Goal: Task Accomplishment & Management: Manage account settings

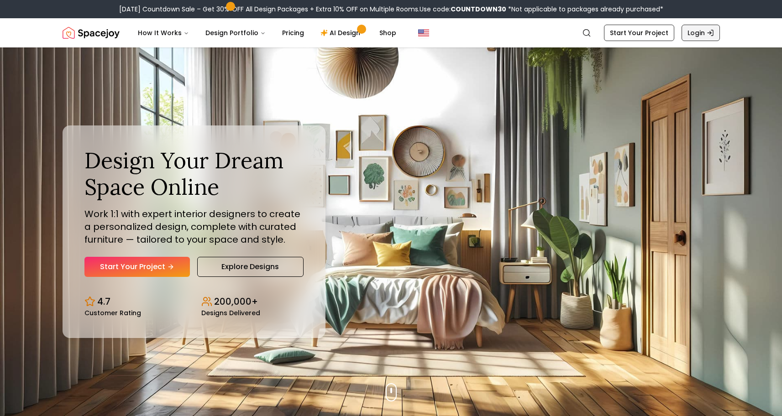
click at [692, 31] on link "Login" at bounding box center [700, 33] width 38 height 16
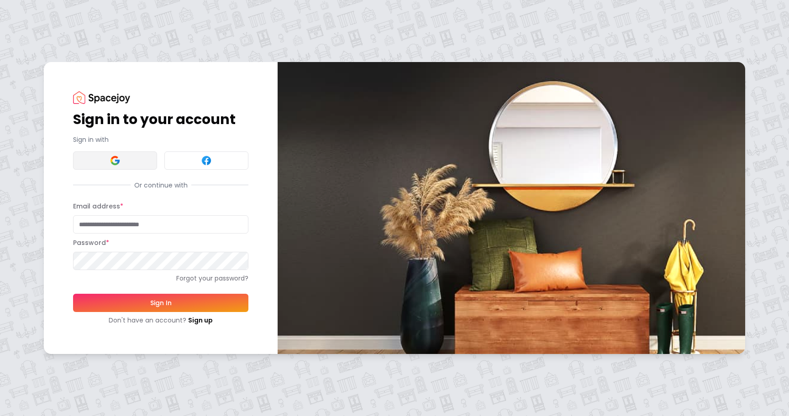
click at [104, 158] on button at bounding box center [115, 161] width 84 height 18
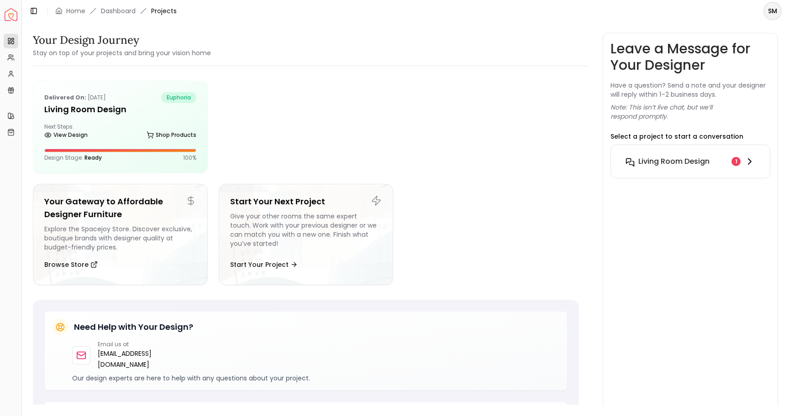
click at [684, 161] on h6 "Living Room design" at bounding box center [673, 161] width 71 height 11
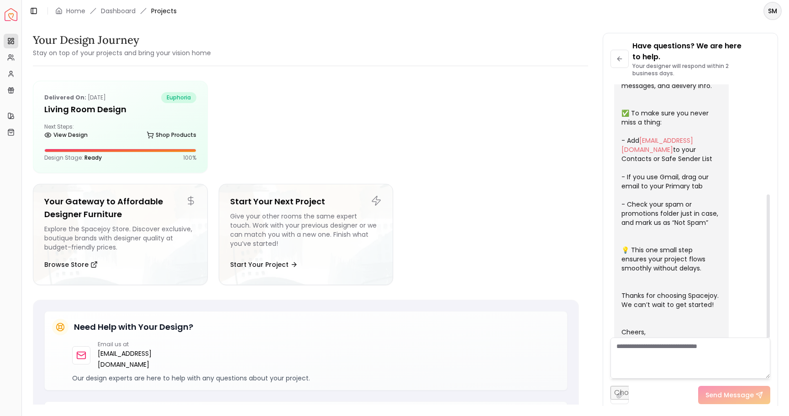
scroll to position [185, 0]
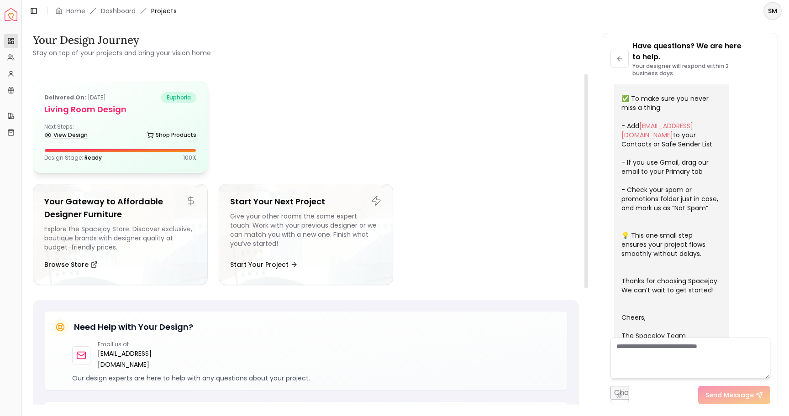
click at [64, 132] on link "View Design" at bounding box center [65, 135] width 43 height 13
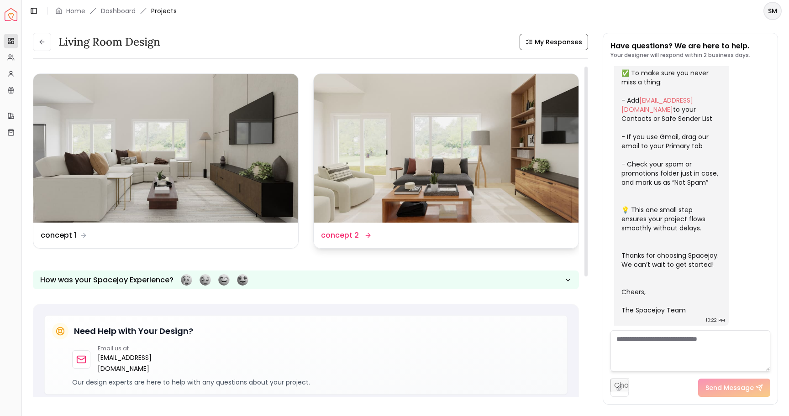
click at [481, 128] on img at bounding box center [446, 148] width 265 height 149
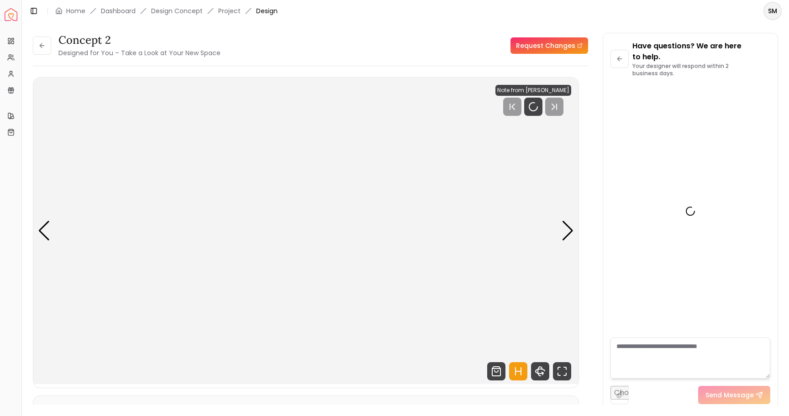
scroll to position [185, 0]
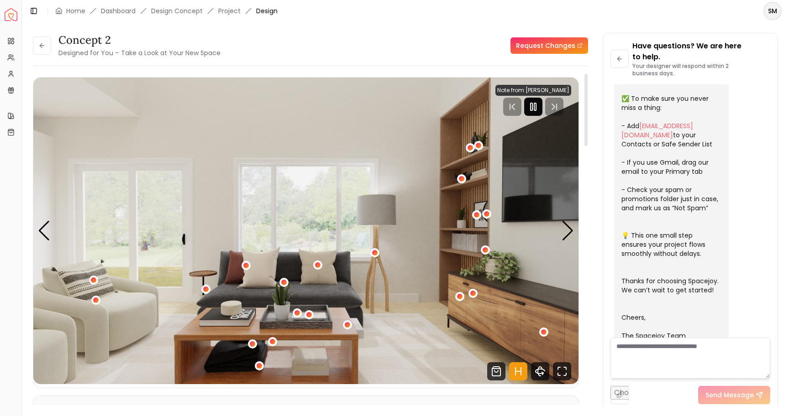
click at [535, 108] on icon "Pause" at bounding box center [533, 106] width 11 height 11
click at [535, 108] on icon "Play" at bounding box center [533, 106] width 11 height 11
click at [539, 107] on icon "Pause" at bounding box center [540, 106] width 11 height 11
click at [37, 43] on button at bounding box center [42, 46] width 18 height 18
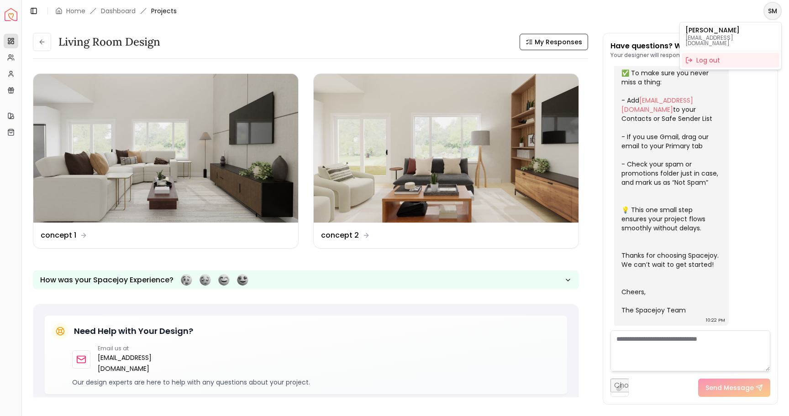
click at [776, 10] on html "Spacejoy Dashboard Overview Projects My Referrals My Profile Gift Card Balance …" at bounding box center [394, 208] width 789 height 416
click at [470, 317] on html "Spacejoy Dashboard Overview Projects My Referrals My Profile Gift Card Balance …" at bounding box center [394, 208] width 789 height 416
